Goal: Information Seeking & Learning: Check status

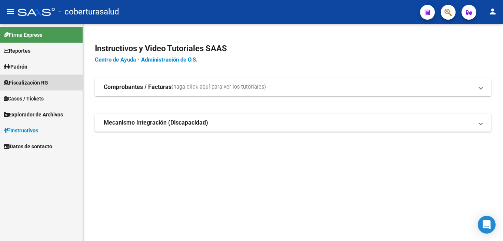
click at [23, 79] on span "Fiscalización RG" at bounding box center [26, 83] width 44 height 8
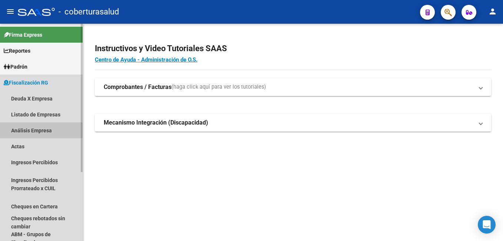
click at [30, 128] on link "Análisis Empresa" at bounding box center [41, 130] width 83 height 16
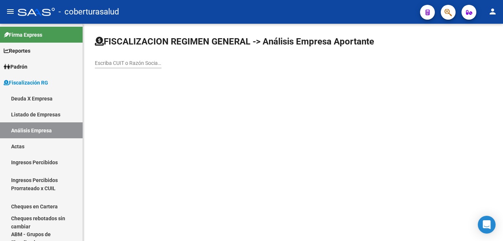
click at [123, 66] on div "Escriba CUIT o Razón Social para buscar" at bounding box center [128, 60] width 67 height 15
paste input "20298780632"
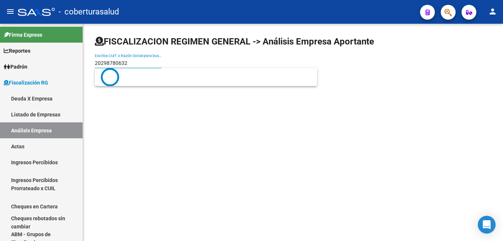
type input "20298780632"
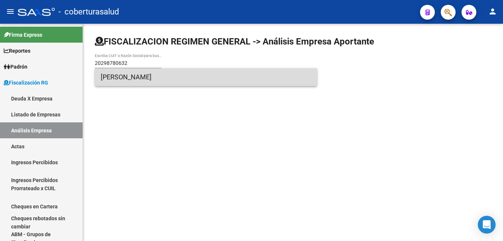
click at [129, 76] on span "[PERSON_NAME]" at bounding box center [206, 77] width 211 height 18
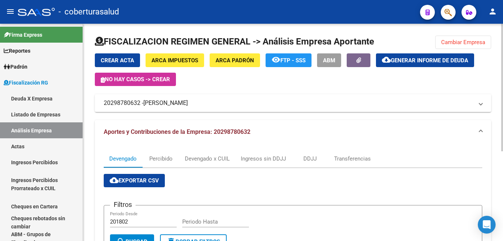
click at [144, 217] on div "201802 Periodo Desde" at bounding box center [143, 219] width 67 height 16
type input "202507"
click at [188, 222] on input "Periodo Hasta" at bounding box center [215, 221] width 67 height 7
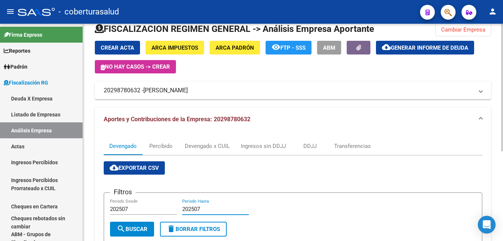
scroll to position [24, 0]
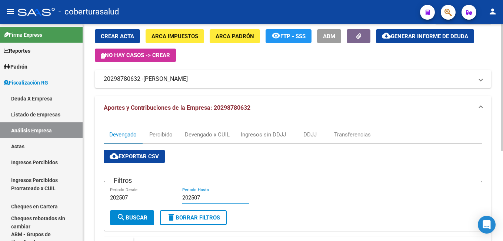
click at [287, 135] on div at bounding box center [502, 102] width 2 height 127
type input "202507"
click at [132, 216] on span "search Buscar" at bounding box center [132, 217] width 31 height 7
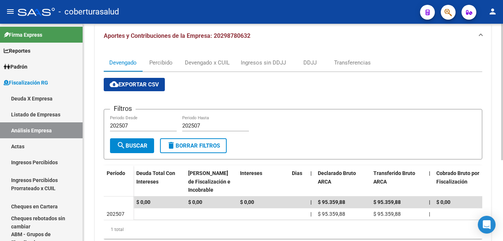
scroll to position [95, 0]
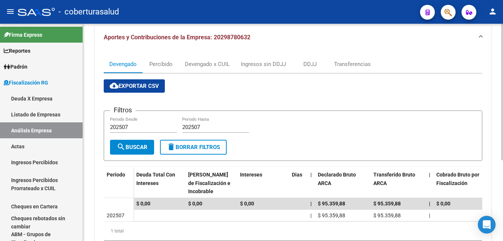
click at [287, 165] on div "FISCALIZACION REGIMEN GENERAL -> Análisis Empresa Aportante Cambiar Empresa Cre…" at bounding box center [294, 99] width 422 height 341
click at [198, 63] on div "Devengado x CUIL" at bounding box center [207, 64] width 45 height 8
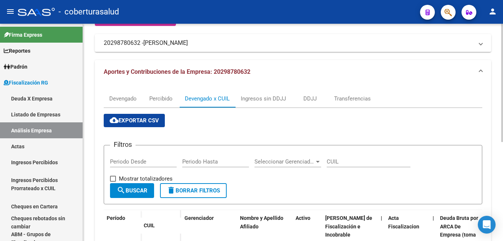
scroll to position [61, 0]
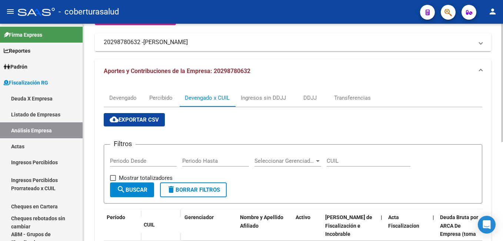
click at [287, 136] on html "menu - coberturasalud person Firma Express Reportes Ingresos Percibidos Análisi…" at bounding box center [251, 120] width 503 height 241
click at [112, 160] on input "Periodo Desde" at bounding box center [143, 161] width 67 height 7
type input "202507"
click at [194, 158] on input "Periodo Hasta" at bounding box center [215, 161] width 67 height 7
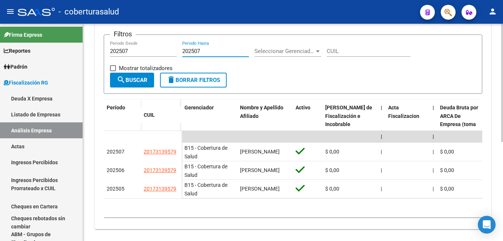
scroll to position [172, 0]
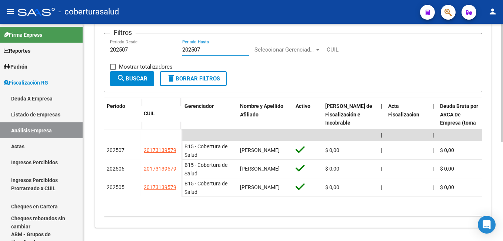
click at [287, 187] on html "menu - coberturasalud person Firma Express Reportes Ingresos Percibidos Análisi…" at bounding box center [251, 120] width 503 height 241
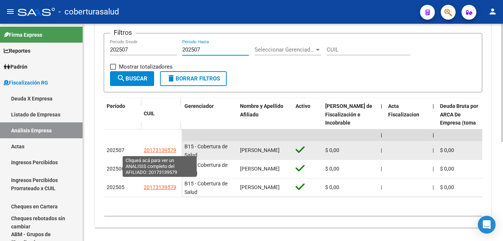
type input "202507"
click at [163, 149] on span "20173139579" at bounding box center [160, 150] width 33 height 6
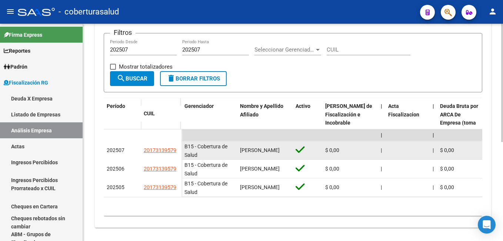
click at [113, 150] on span "202507" at bounding box center [116, 150] width 18 height 6
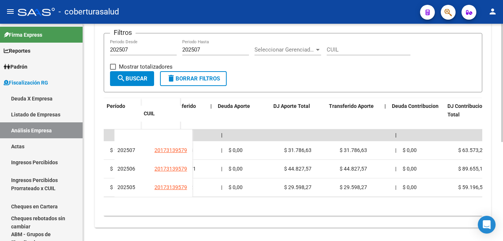
drag, startPoint x: 189, startPoint y: 150, endPoint x: 486, endPoint y: 149, distance: 296.9
click at [287, 149] on div "Devengado Percibido Devengado x CUIL Ingresos sin DDJJ DDJJ Transferencias clou…" at bounding box center [293, 100] width 397 height 256
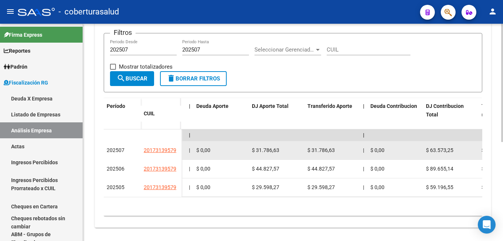
click at [264, 149] on span "$ 31.786,63" at bounding box center [265, 150] width 27 height 6
click at [287, 148] on div "$ 63.573,25" at bounding box center [451, 150] width 50 height 9
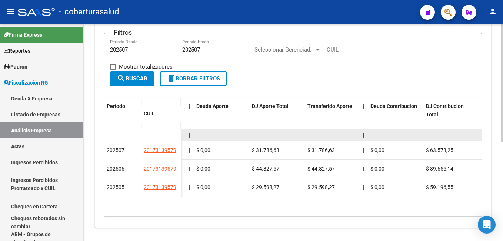
drag, startPoint x: 468, startPoint y: 148, endPoint x: 393, endPoint y: 138, distance: 75.5
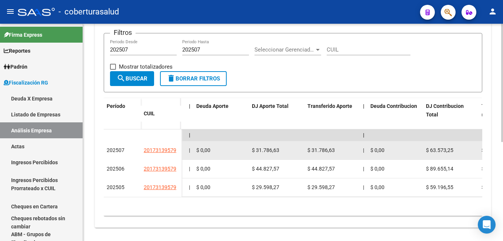
click at [241, 155] on datatable-body-cell "$ 0,00" at bounding box center [221, 150] width 56 height 18
